Goal: Transaction & Acquisition: Purchase product/service

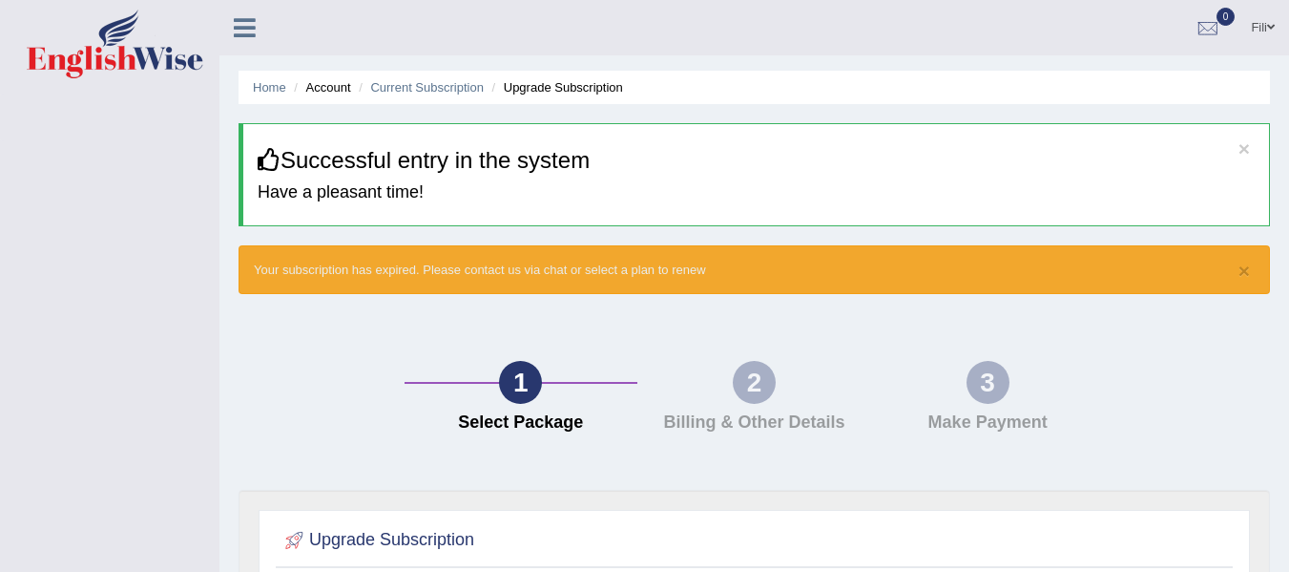
click at [245, 29] on icon at bounding box center [245, 27] width 22 height 25
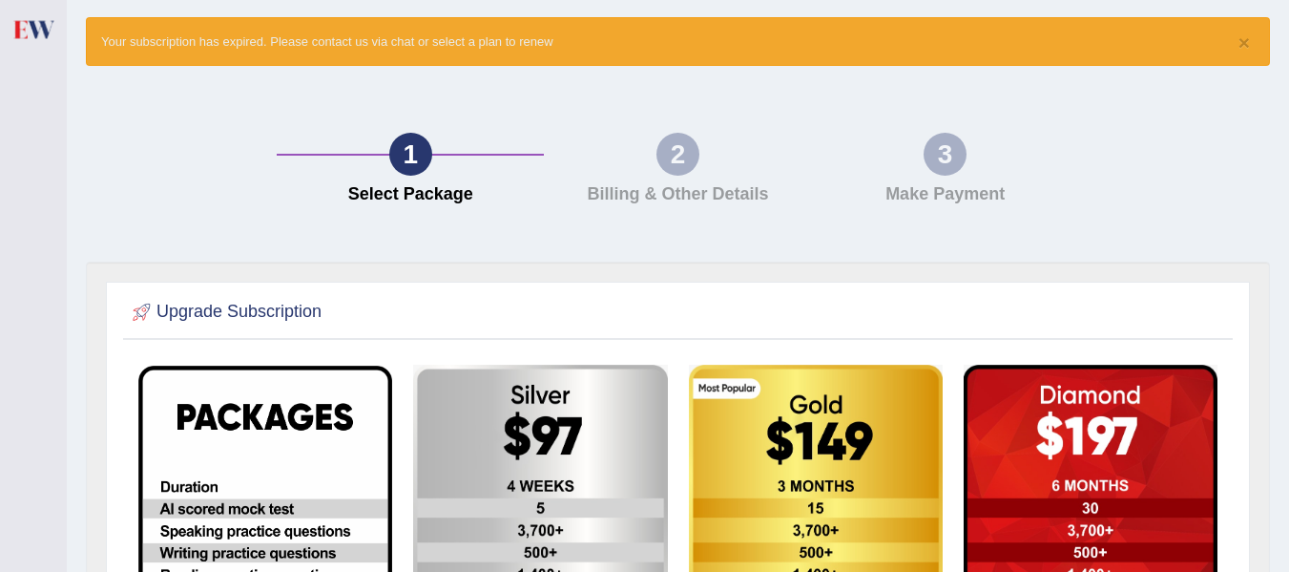
scroll to position [244, 0]
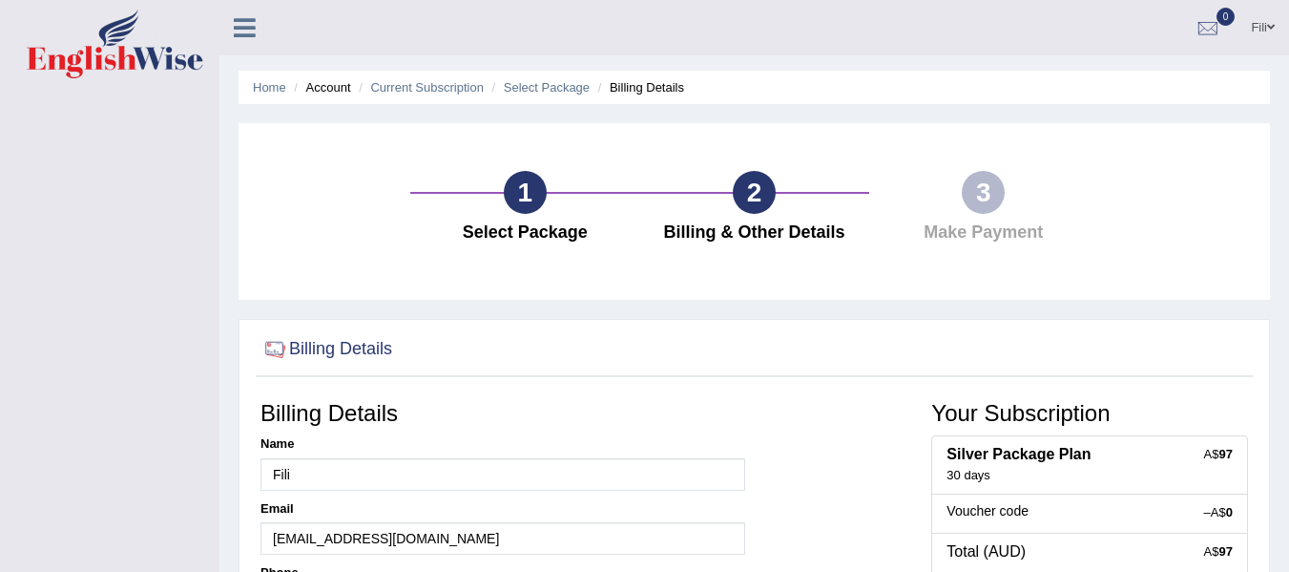
click at [1274, 24] on span at bounding box center [1271, 27] width 8 height 12
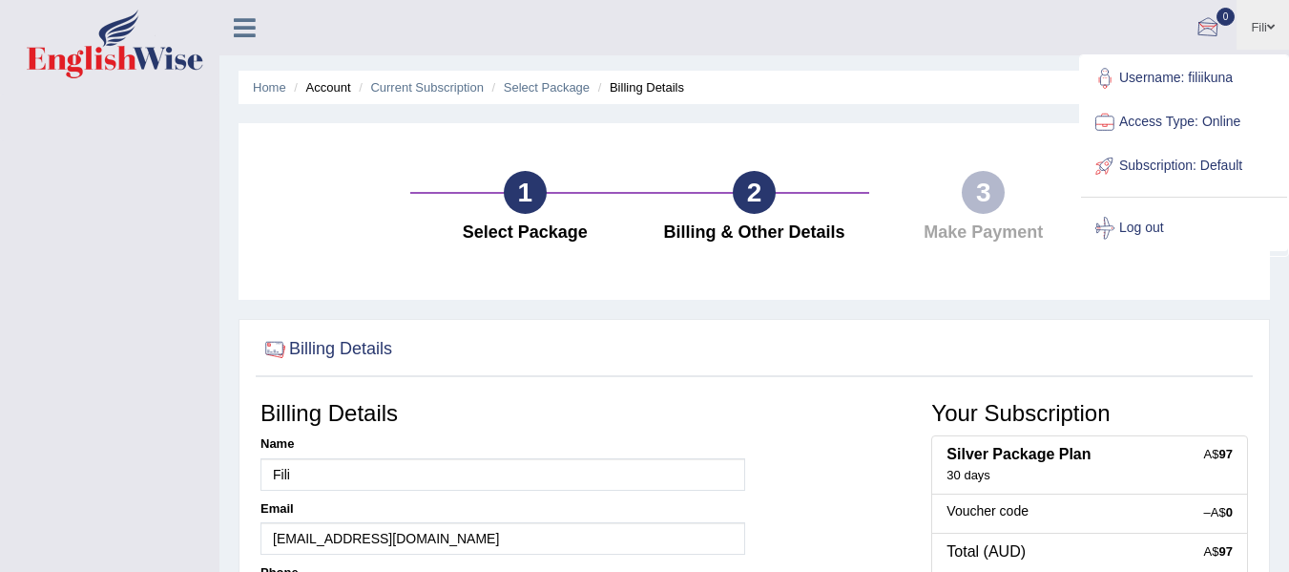
click at [1205, 28] on div at bounding box center [1208, 28] width 29 height 29
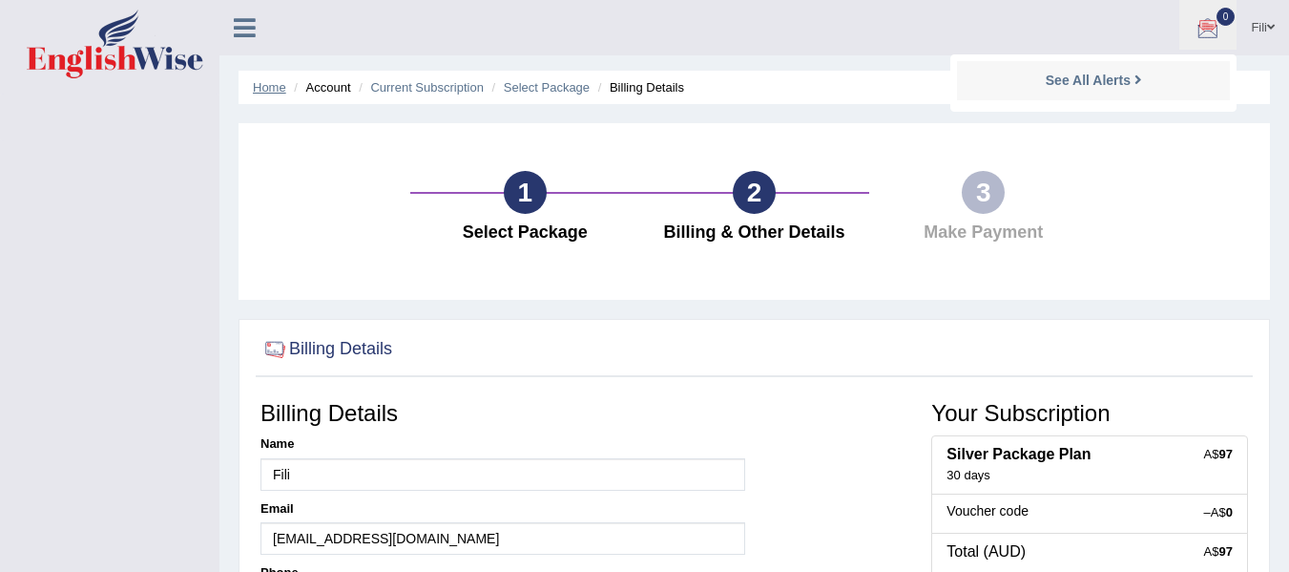
click at [268, 85] on link "Home" at bounding box center [269, 87] width 33 height 14
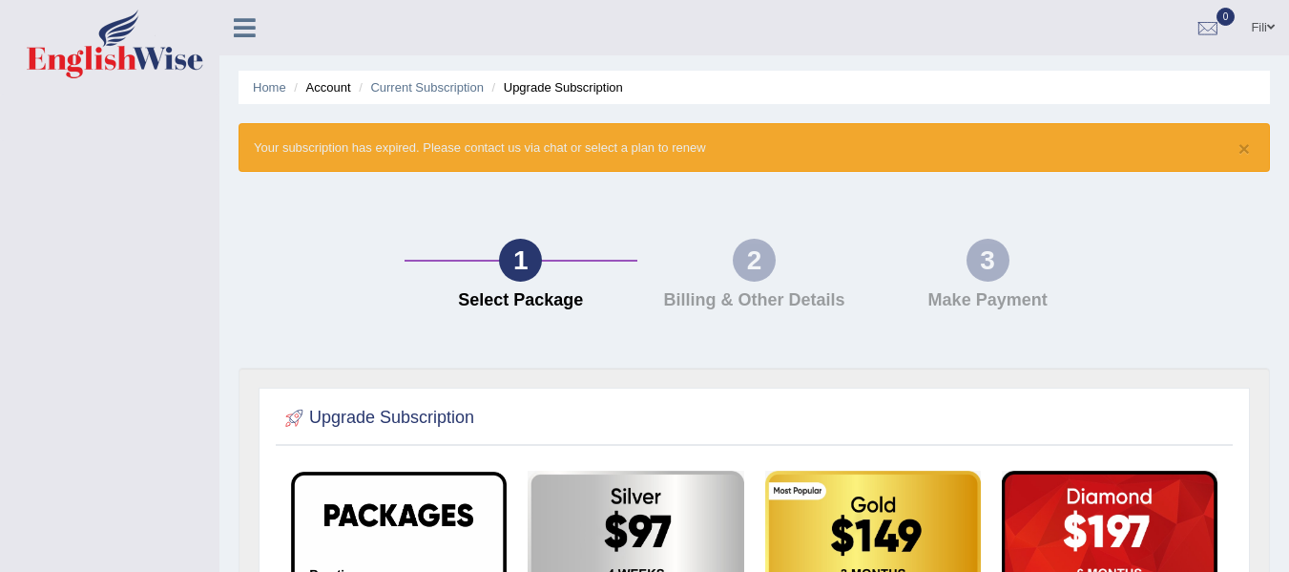
click at [250, 15] on icon at bounding box center [245, 27] width 22 height 25
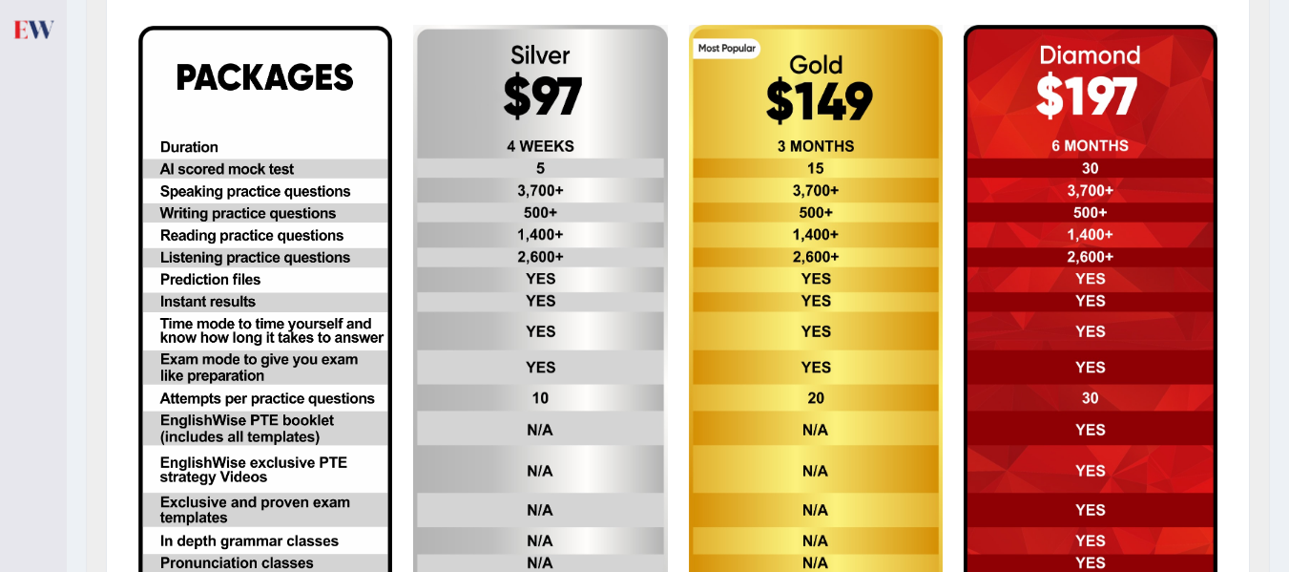
scroll to position [448, 0]
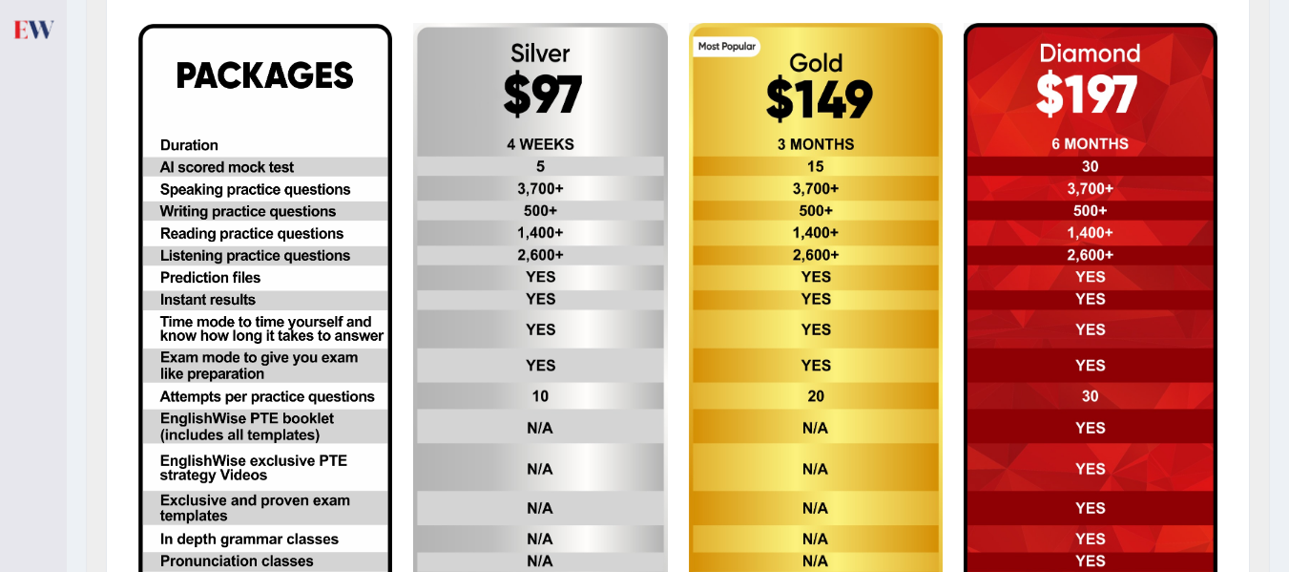
click at [540, 335] on img at bounding box center [540, 310] width 254 height 574
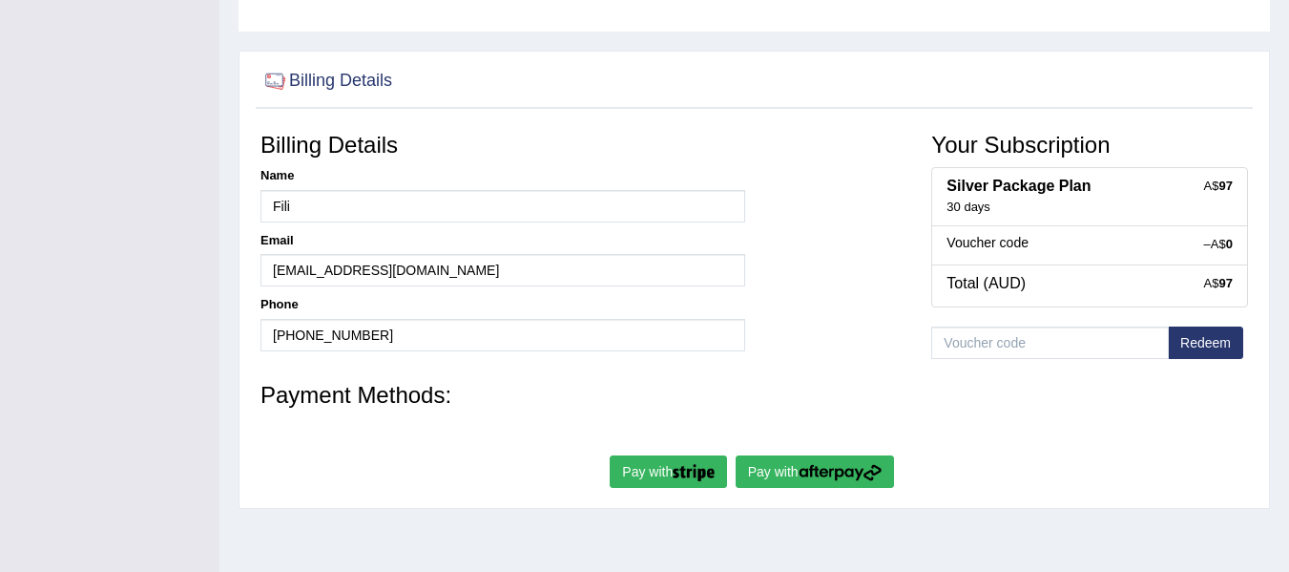
scroll to position [274, 0]
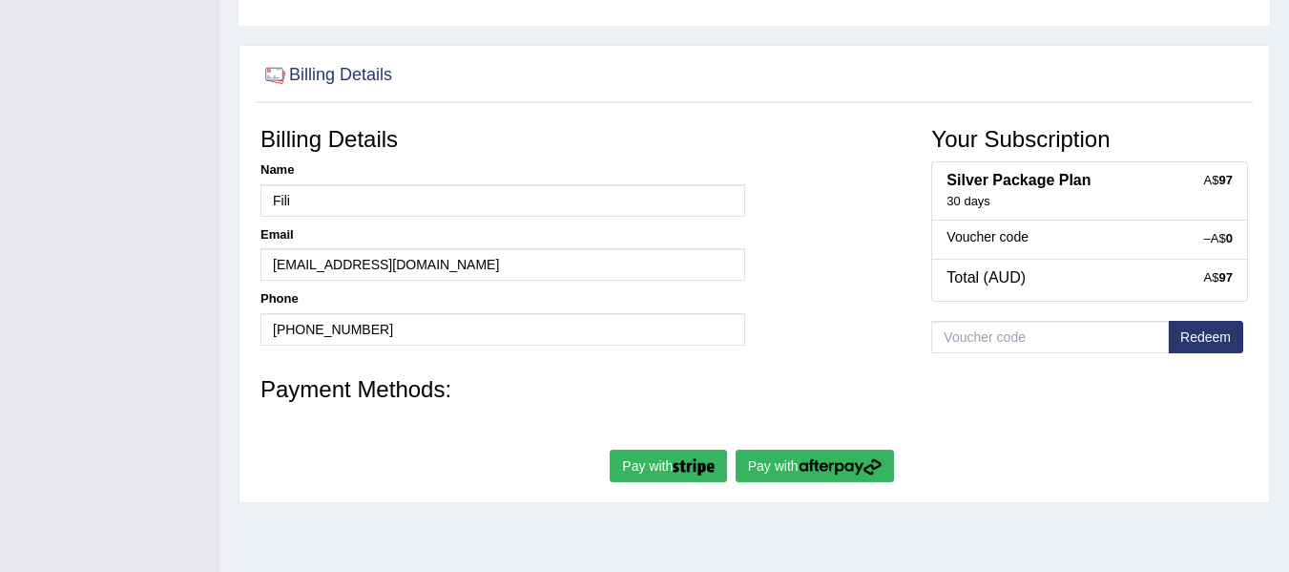
click at [664, 467] on button "Pay with" at bounding box center [668, 465] width 117 height 32
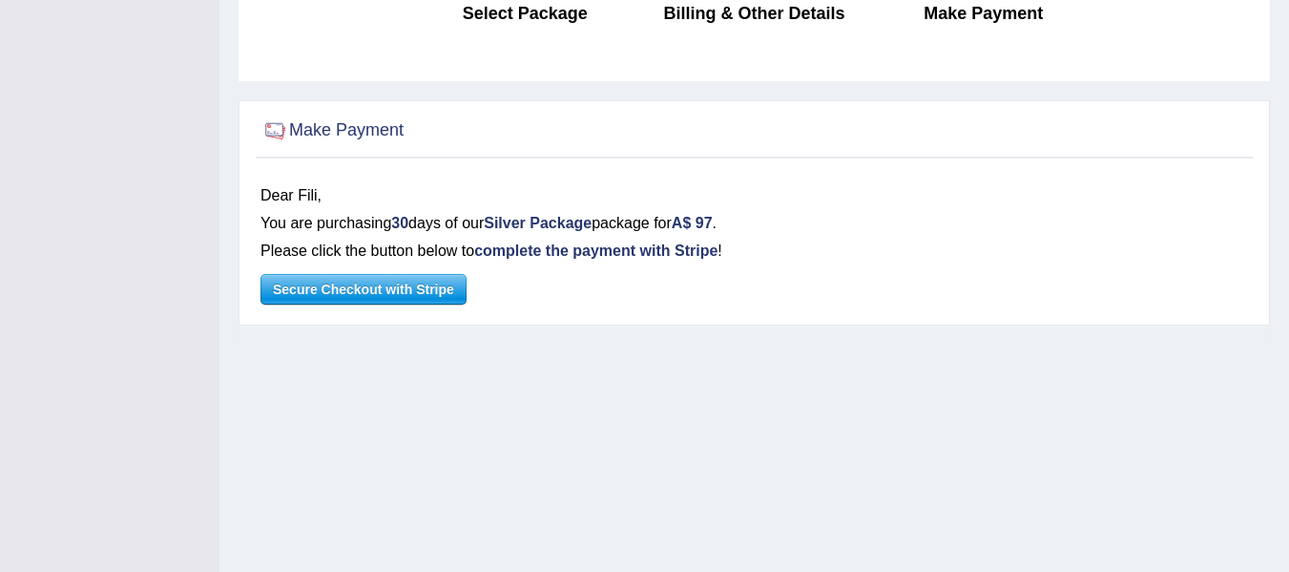
scroll to position [220, 0]
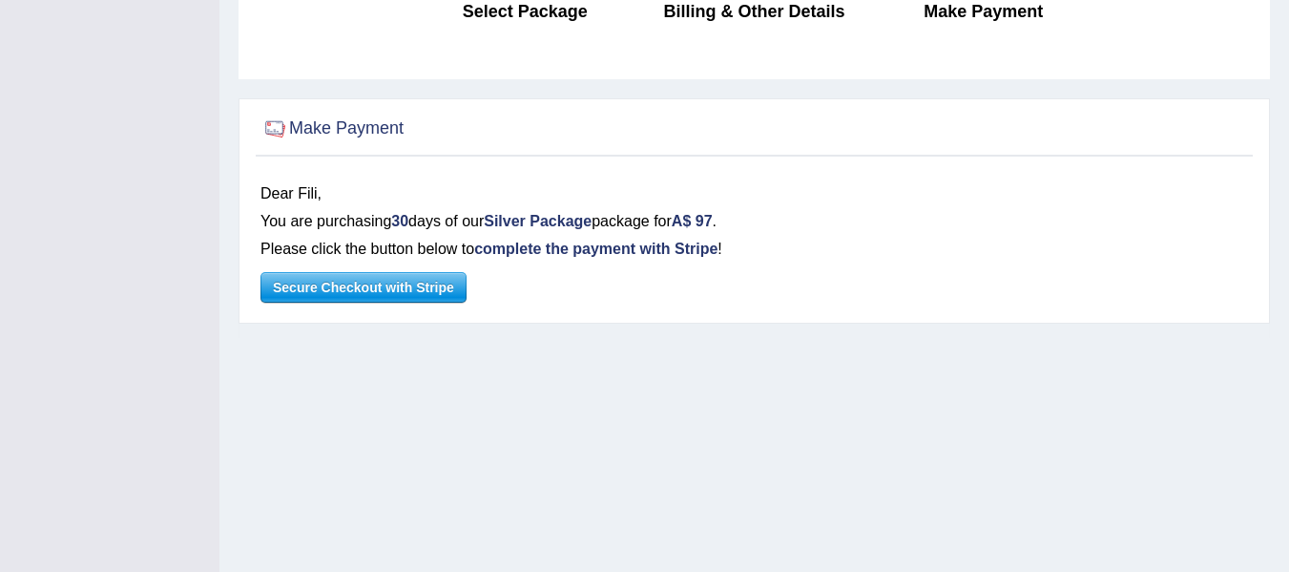
click at [1282, 351] on html "Toggle navigation [GEOGRAPHIC_DATA] Toggle navigation Username: filiikuna Acces…" at bounding box center [644, 66] width 1289 height 572
click at [399, 292] on span "Secure Checkout with Stripe" at bounding box center [363, 287] width 204 height 29
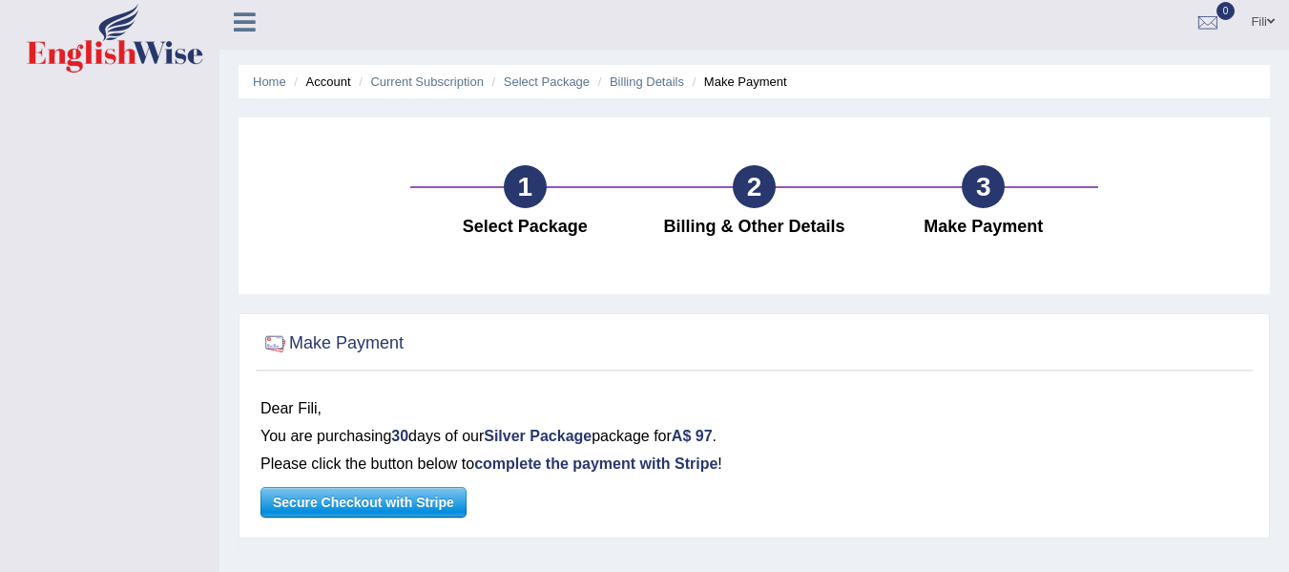
scroll to position [0, 0]
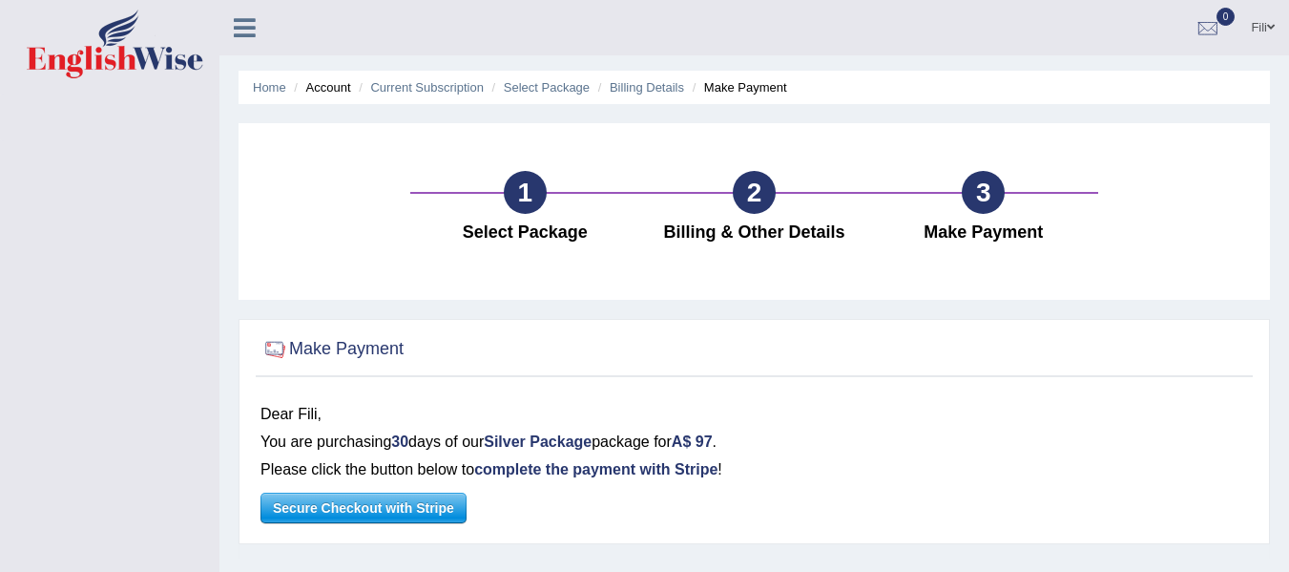
click at [389, 510] on span "Secure Checkout with Stripe" at bounding box center [363, 507] width 204 height 29
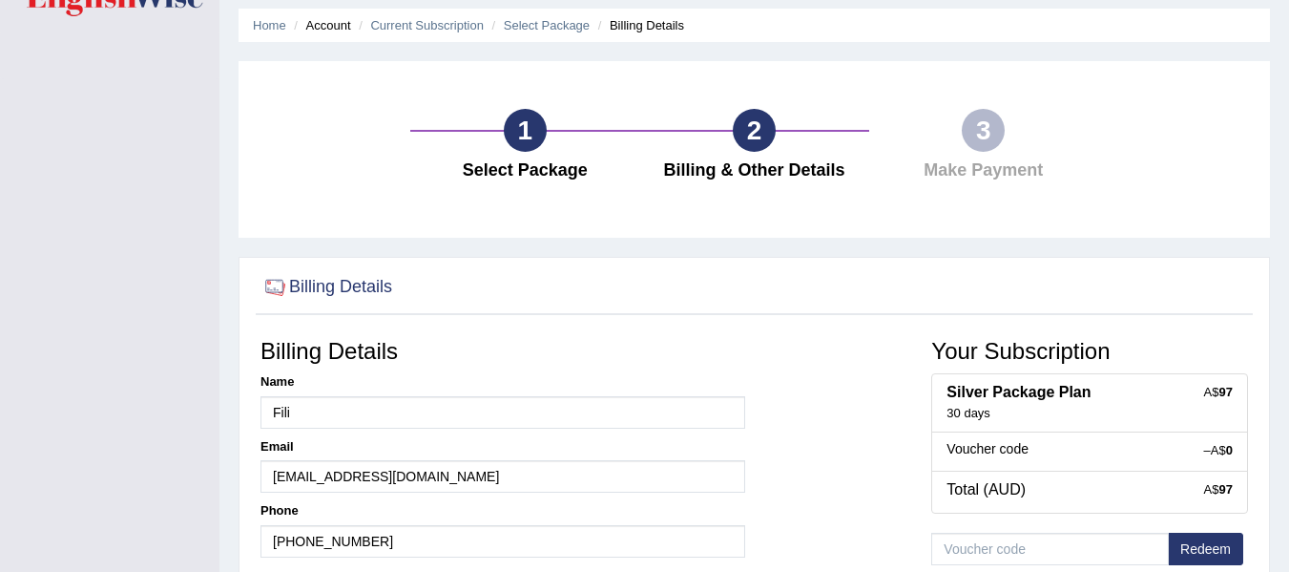
scroll to position [59, 0]
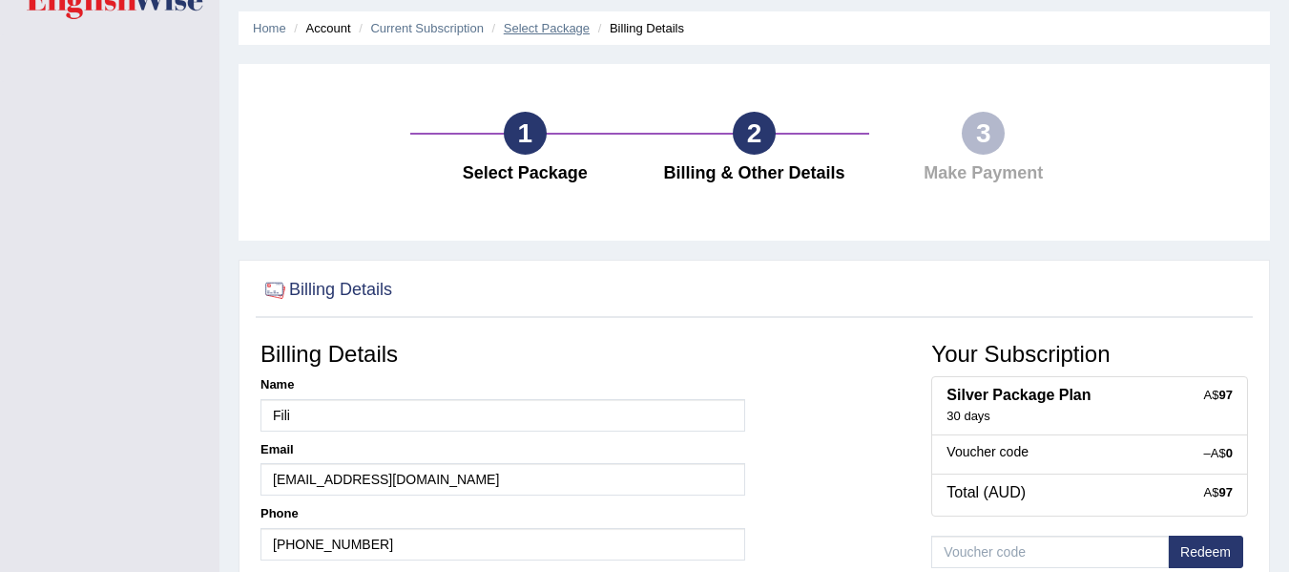
click at [549, 33] on link "Select Package" at bounding box center [547, 28] width 86 height 14
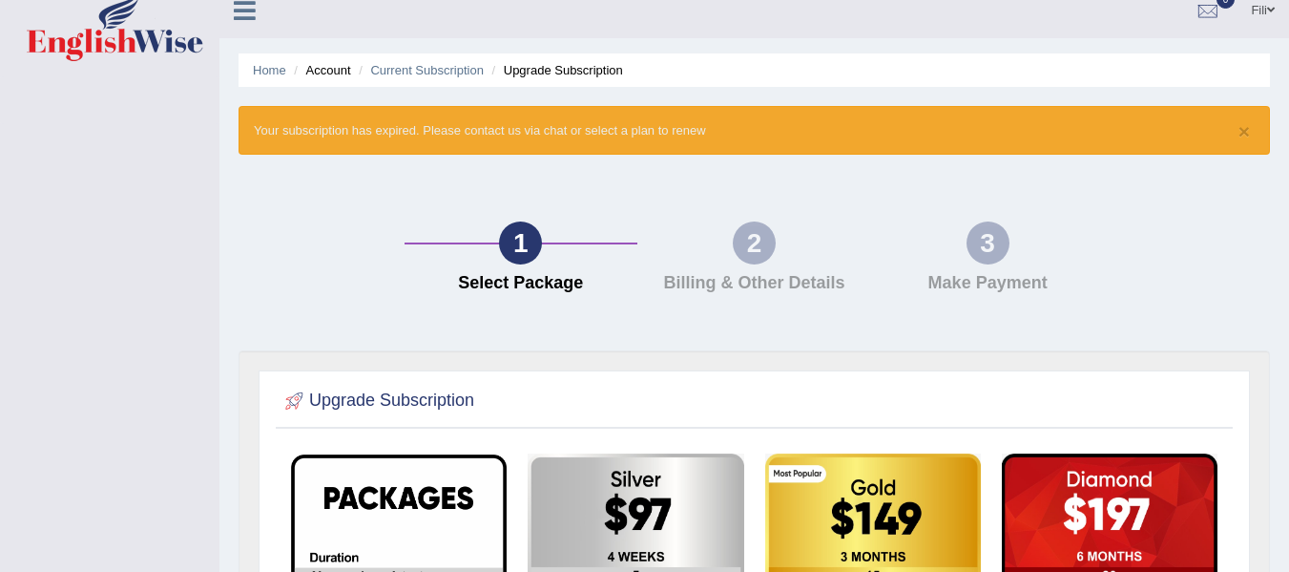
scroll to position [10, 0]
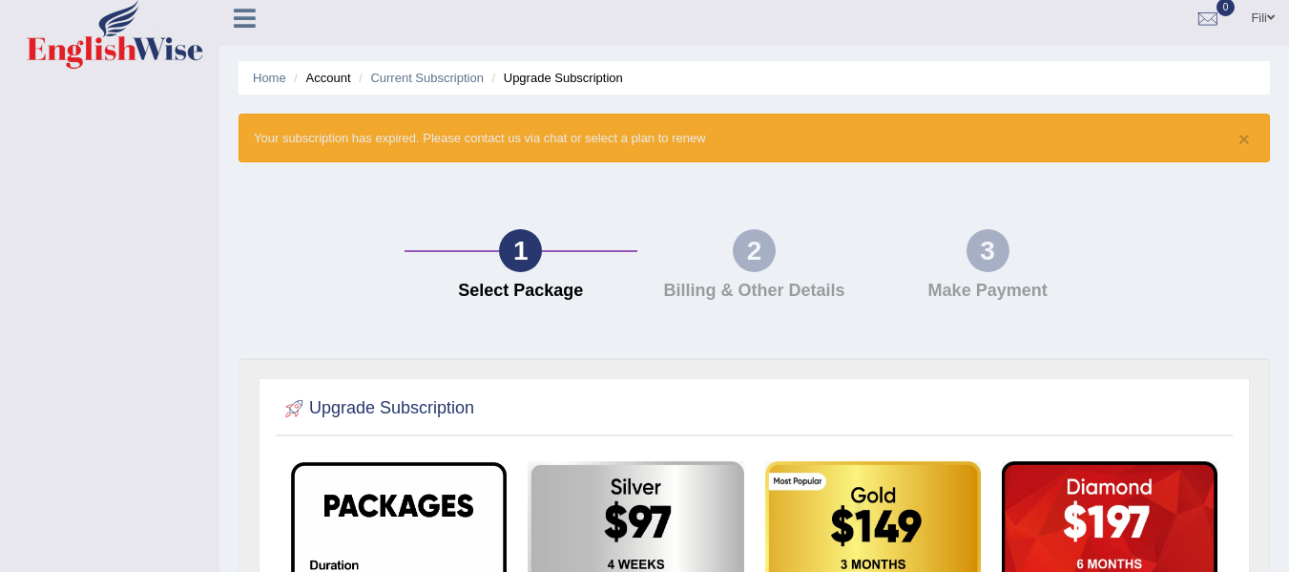
click at [239, 32] on div at bounding box center [252, 11] width 67 height 42
click at [247, 14] on icon at bounding box center [245, 18] width 22 height 25
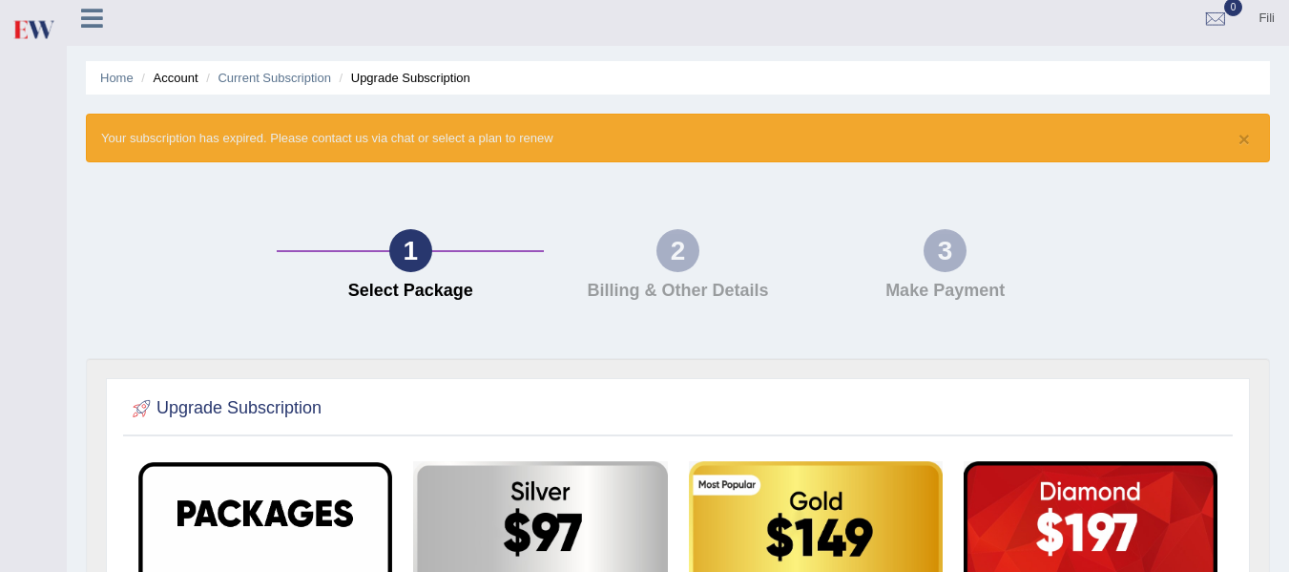
click at [247, 14] on div "Fili Toggle navigation Username: filiikuna Access Type: Online Subscription: De…" at bounding box center [678, 17] width 1222 height 55
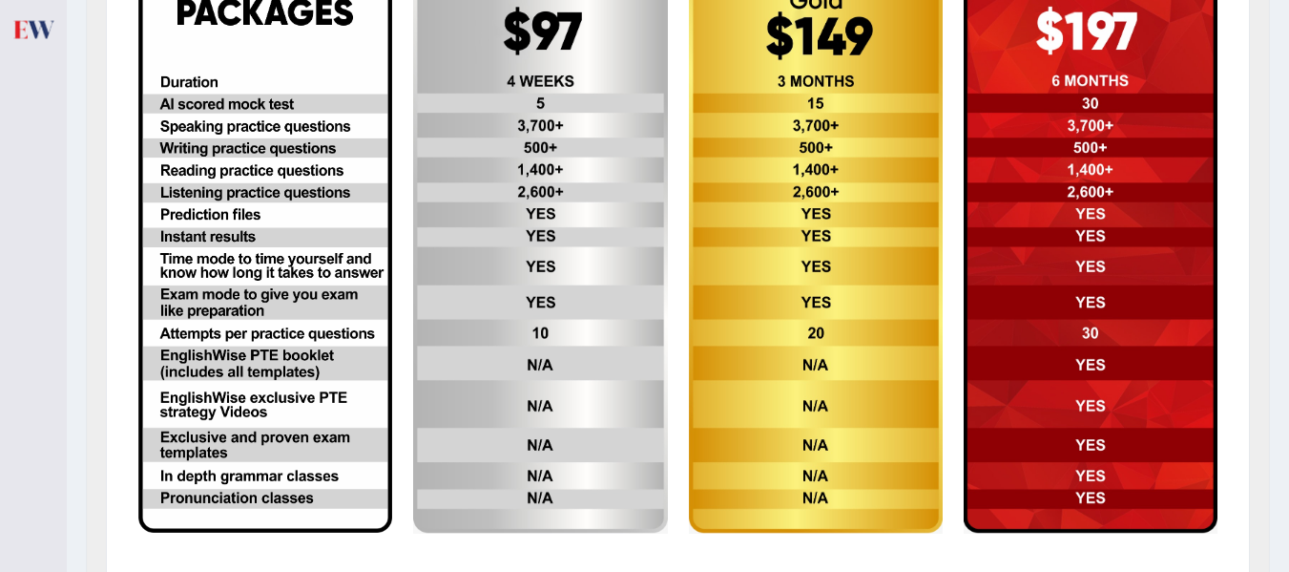
scroll to position [509, 0]
